Goal: Task Accomplishment & Management: Manage account settings

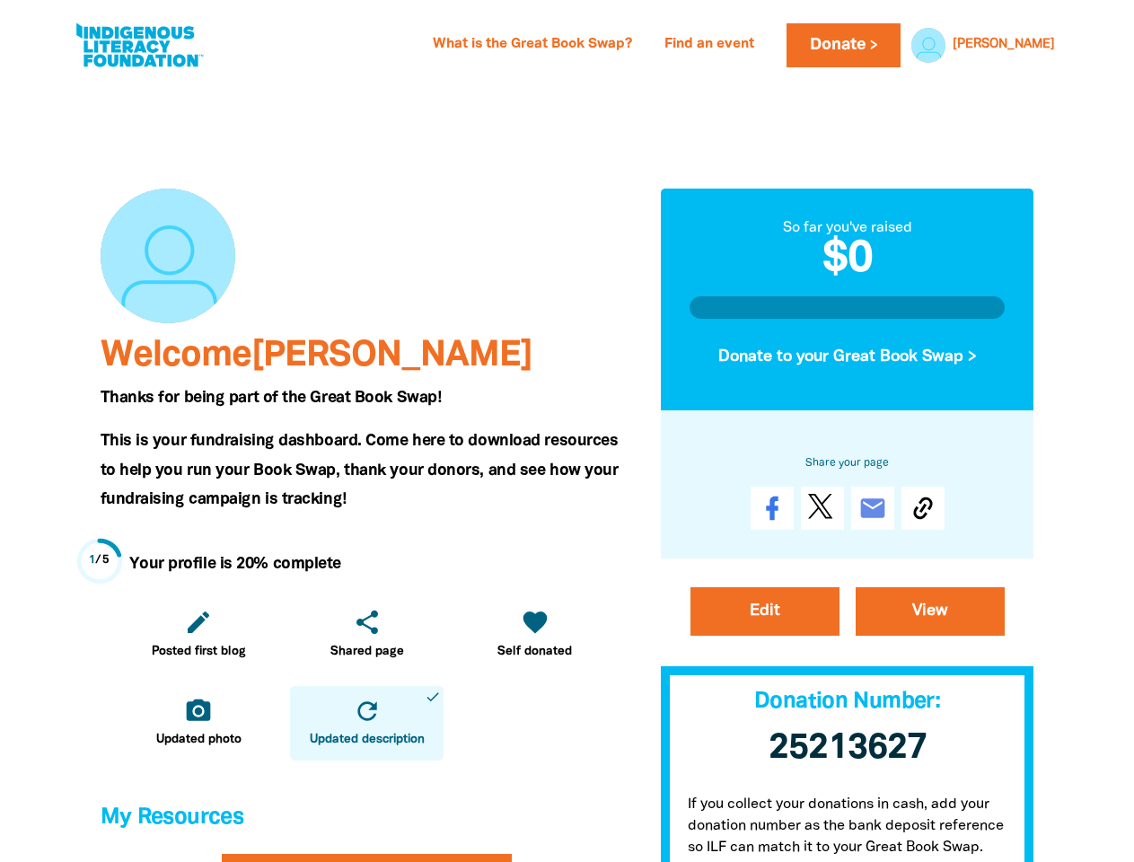
click at [567, 434] on span "This is your fundraising dashboard. Come here to download resources to help you…" at bounding box center [360, 470] width 518 height 73
click at [1032, 45] on link "[PERSON_NAME]" at bounding box center [1004, 45] width 102 height 13
click at [199, 634] on icon "edit" at bounding box center [198, 622] width 29 height 29
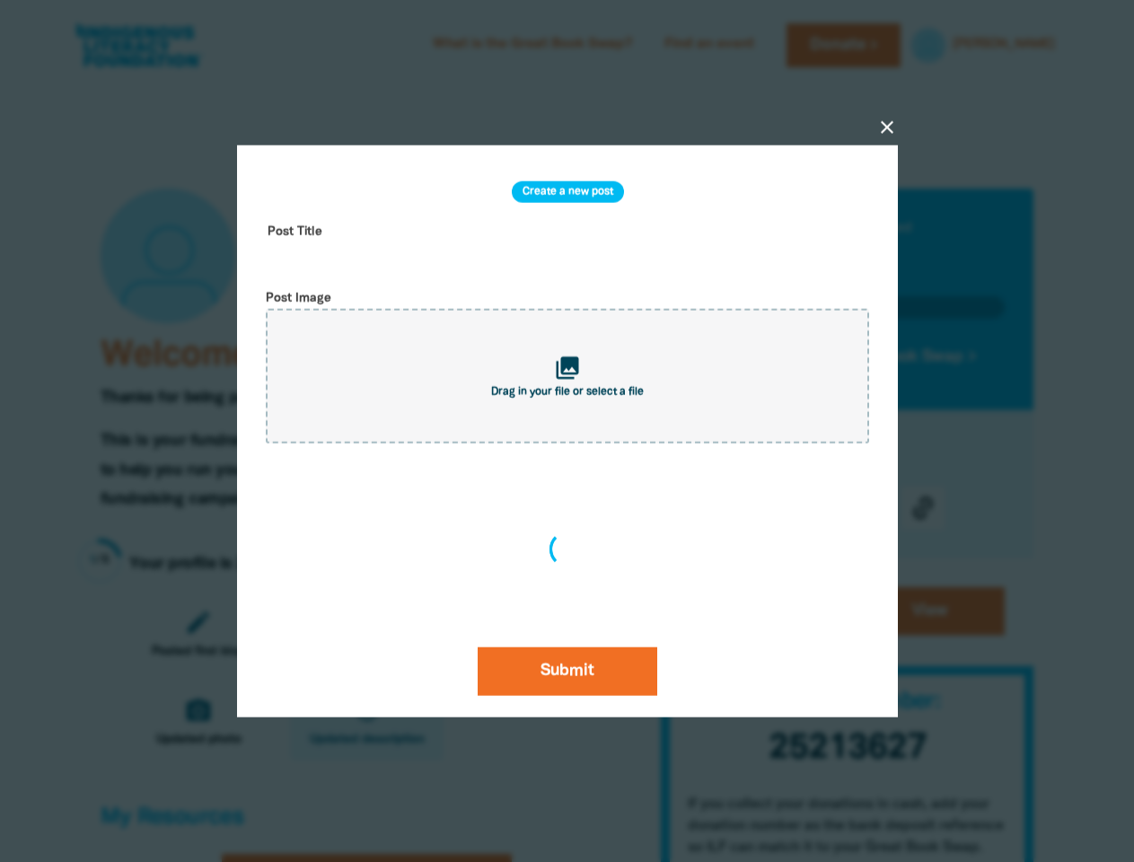
click at [534, 634] on div "close Create a new post Post Title Post Image collections Drag in your file or …" at bounding box center [567, 431] width 719 height 745
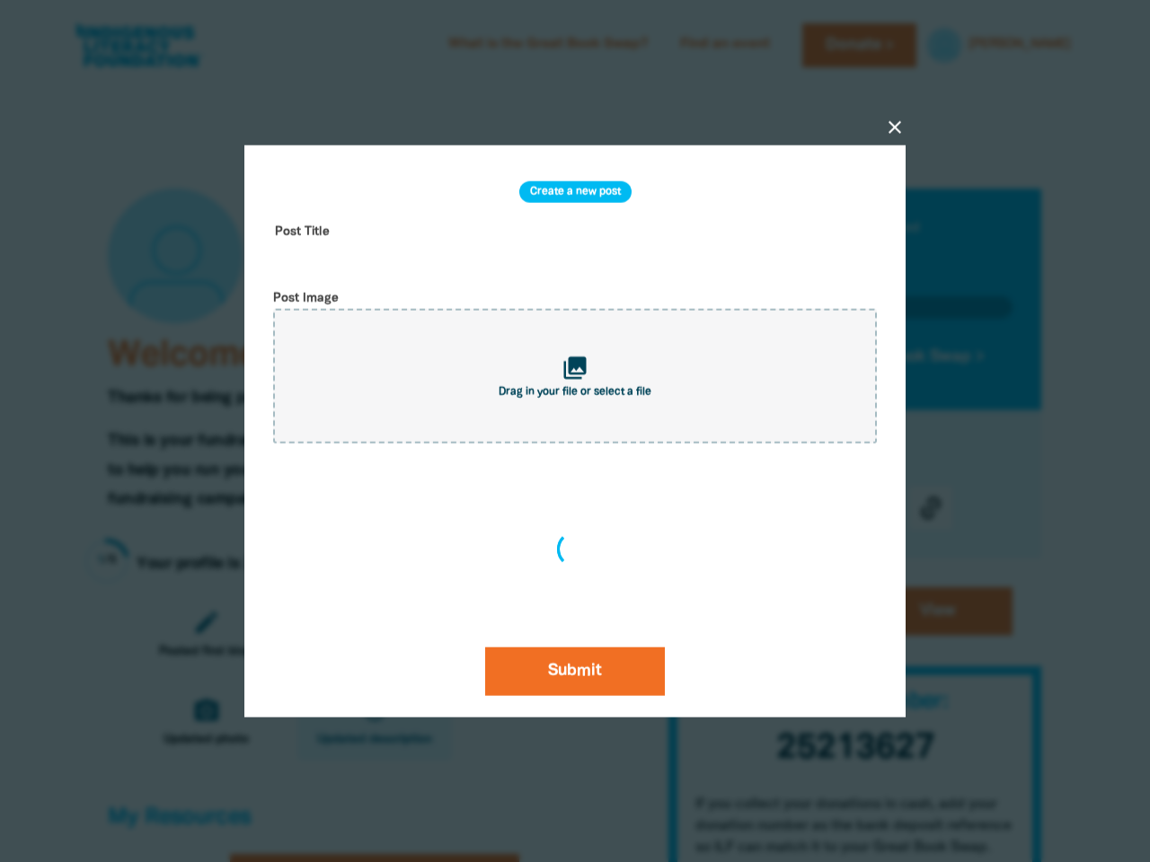
click at [199, 723] on div at bounding box center [575, 431] width 1150 height 862
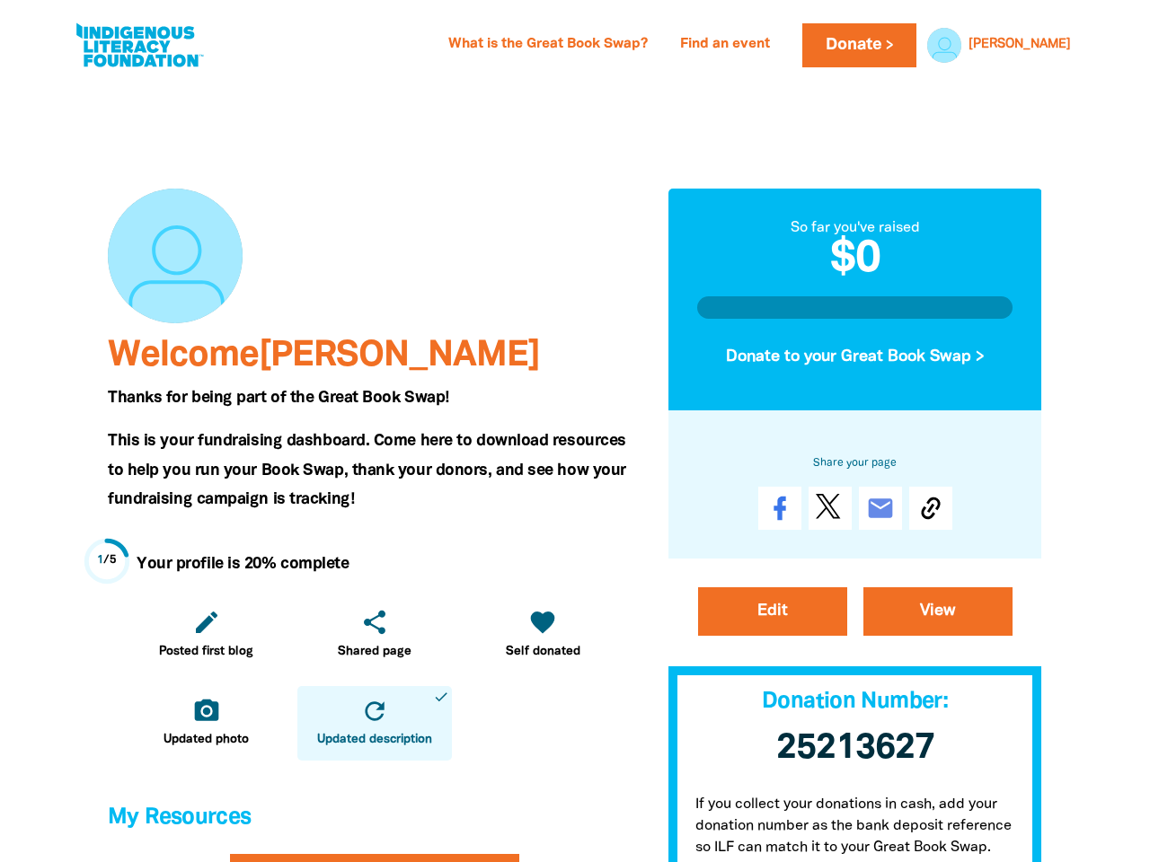
click at [366, 723] on icon "refresh" at bounding box center [374, 711] width 29 height 29
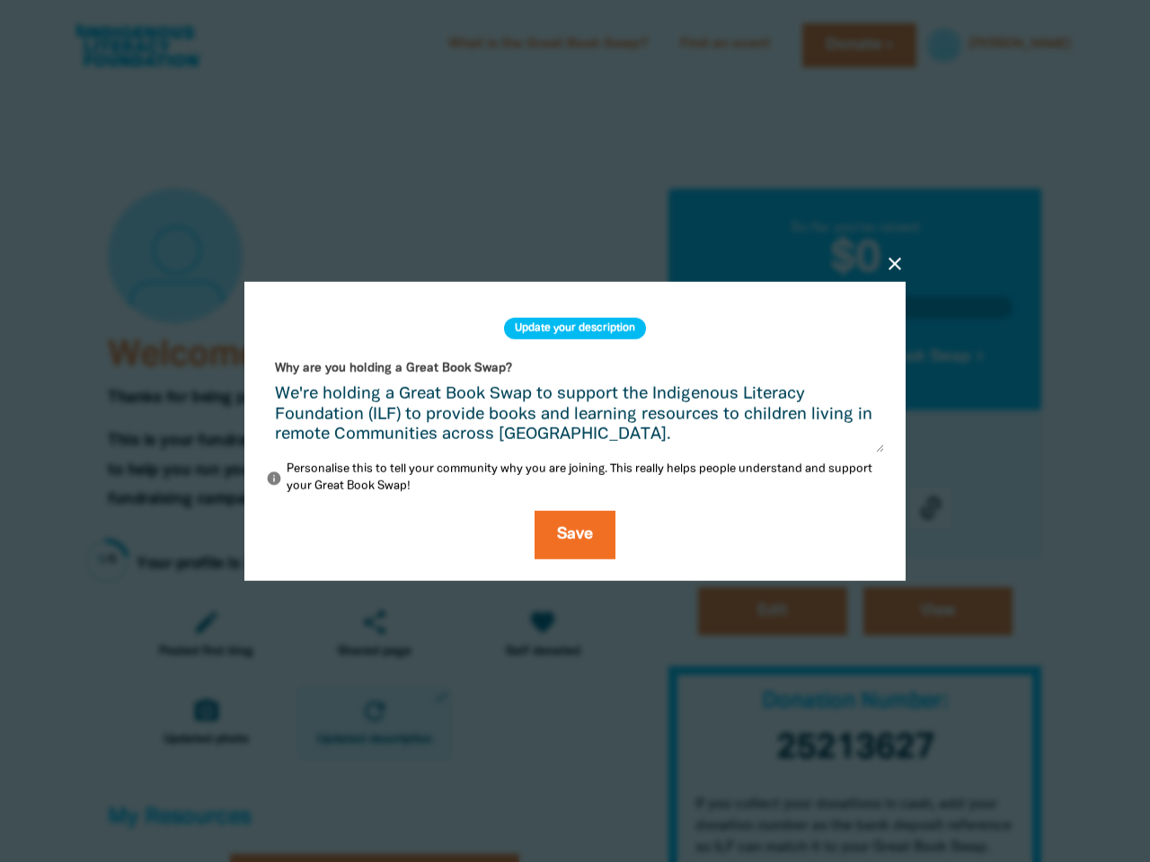
click at [848, 357] on div "close Update your description Why are you holding a Great Book Swap? We're hold…" at bounding box center [575, 432] width 719 height 472
click at [923, 508] on div "close Update your description Why are you holding a Great Book Swap? We're hold…" at bounding box center [575, 431] width 719 height 385
